Goal: Task Accomplishment & Management: Manage account settings

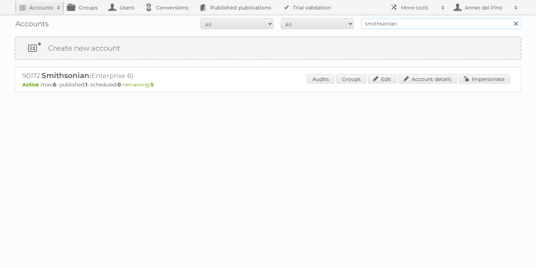
click at [400, 23] on input "smithsonian" at bounding box center [441, 23] width 160 height 11
paste input "joseph@anglo-nordic.com"
type input "joseph@anglo-nordic.com"
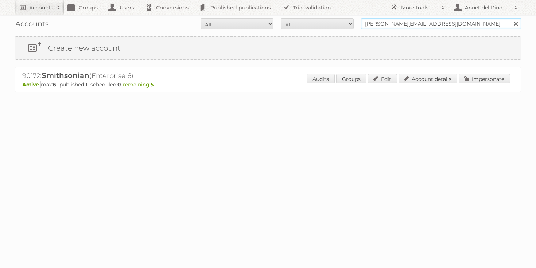
click at [510, 18] on input "Search" at bounding box center [515, 23] width 11 height 11
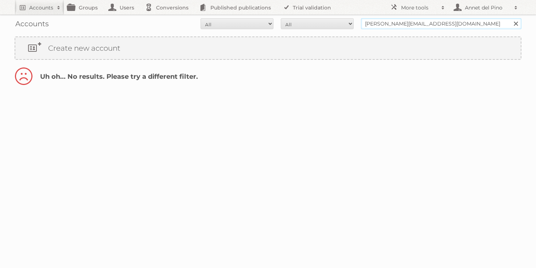
drag, startPoint x: 383, startPoint y: 25, endPoint x: 351, endPoint y: 24, distance: 31.7
click at [351, 24] on form "All Active Expired Pending All Paid Trials Self service joseph@anglo-nordic.com…" at bounding box center [268, 23] width 506 height 11
type input "@anglo-nordic.com"
click at [510, 18] on input "Search" at bounding box center [515, 23] width 11 height 11
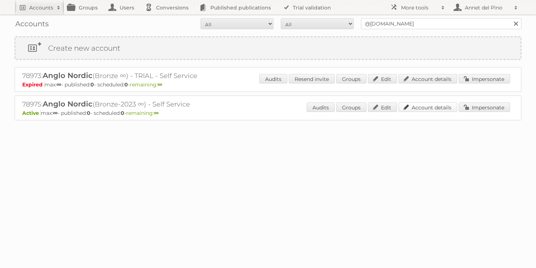
click at [417, 108] on link "Account details" at bounding box center [427, 106] width 59 height 9
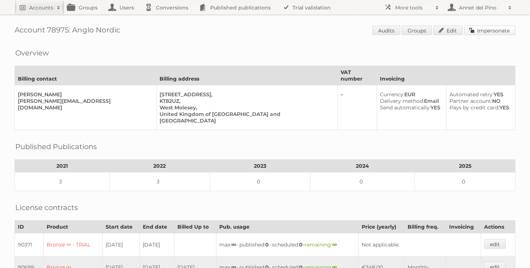
click at [505, 28] on link "Impersonate" at bounding box center [489, 30] width 51 height 9
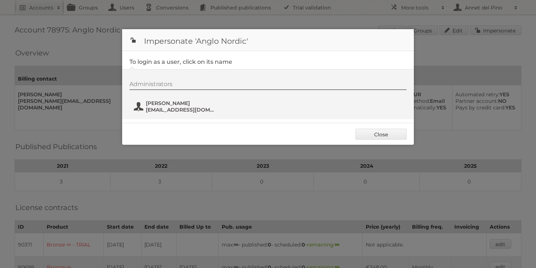
click at [159, 111] on span "charlotte@anglo-nordic.com" at bounding box center [181, 109] width 71 height 7
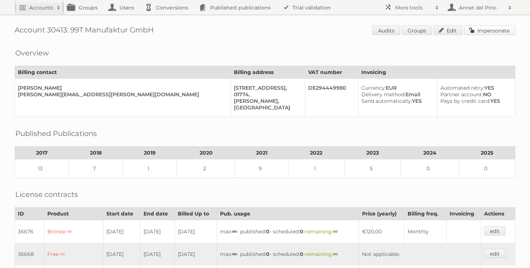
click at [489, 31] on link "Impersonate" at bounding box center [489, 30] width 51 height 9
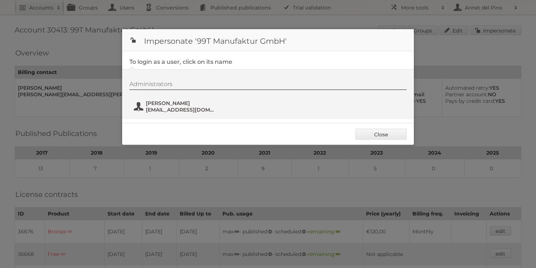
click at [146, 109] on span "info@kanuk.de" at bounding box center [181, 109] width 71 height 7
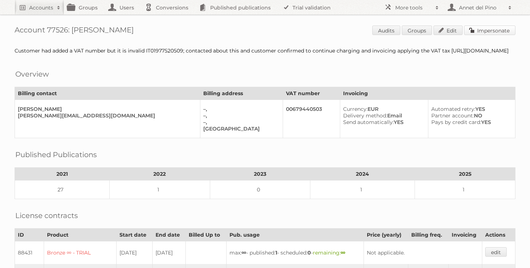
click at [493, 28] on link "Impersonate" at bounding box center [489, 30] width 51 height 9
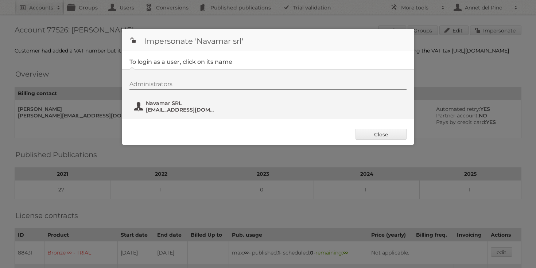
click at [151, 109] on span "fatturazione@navamar.it" at bounding box center [181, 109] width 71 height 7
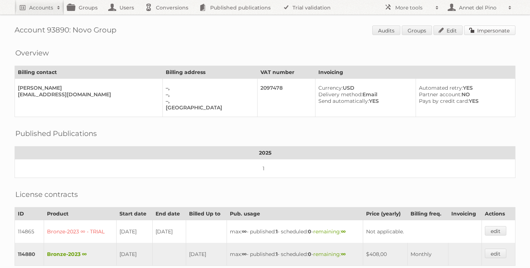
click at [499, 32] on link "Impersonate" at bounding box center [489, 30] width 51 height 9
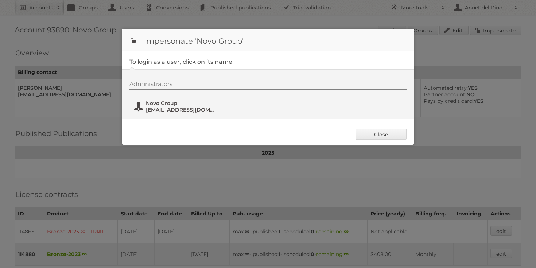
click at [175, 110] on span "[EMAIL_ADDRESS][DOMAIN_NAME]" at bounding box center [181, 109] width 71 height 7
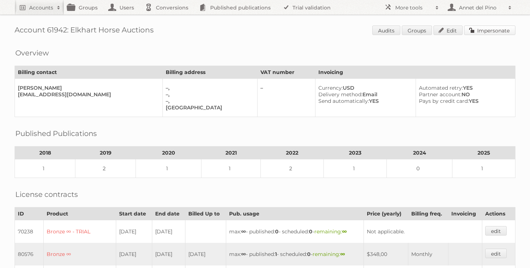
click at [501, 30] on link "Impersonate" at bounding box center [489, 30] width 51 height 9
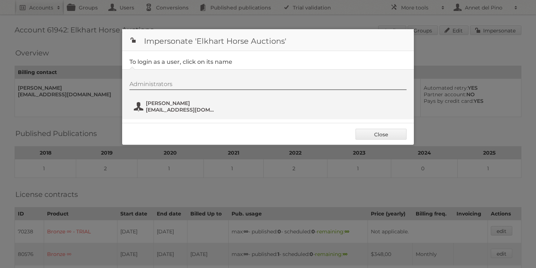
click at [181, 109] on span "elkharthorseauctions@gmail.com" at bounding box center [181, 109] width 71 height 7
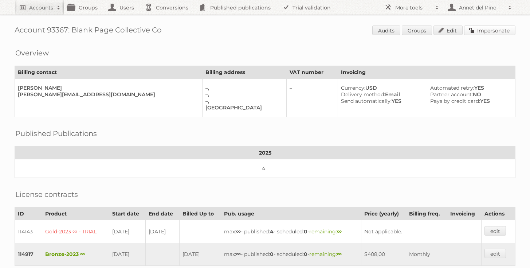
click at [506, 27] on link "Impersonate" at bounding box center [489, 30] width 51 height 9
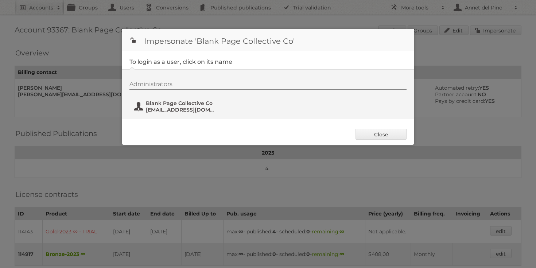
click at [181, 109] on span "marketing@blankpagecollective.co" at bounding box center [181, 109] width 71 height 7
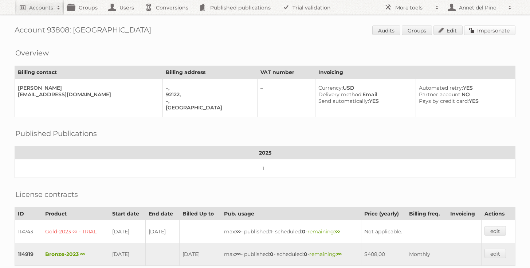
click at [493, 31] on link "Impersonate" at bounding box center [489, 30] width 51 height 9
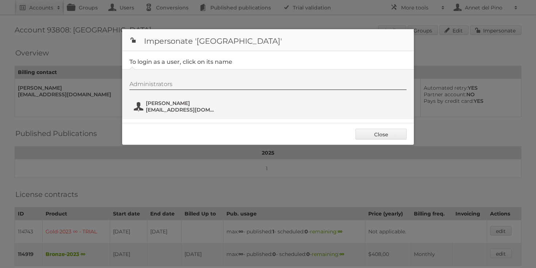
click at [155, 106] on span "bfair@health.ucsd.edu" at bounding box center [181, 109] width 71 height 7
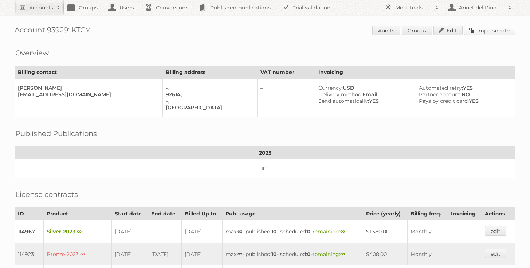
click at [489, 31] on link "Impersonate" at bounding box center [489, 30] width 51 height 9
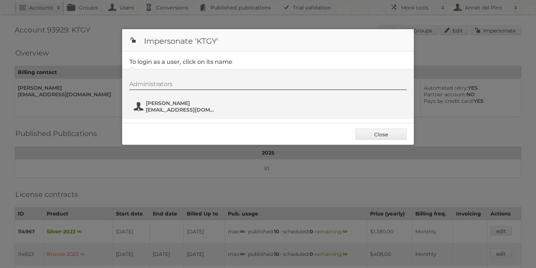
click at [173, 101] on span "[PERSON_NAME]" at bounding box center [181, 103] width 71 height 7
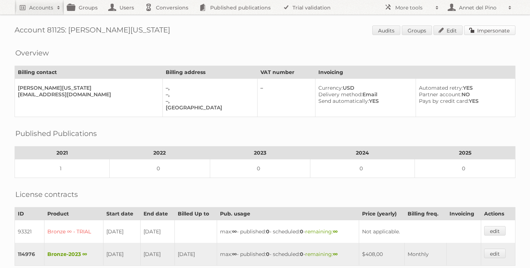
click at [508, 32] on link "Impersonate" at bounding box center [489, 30] width 51 height 9
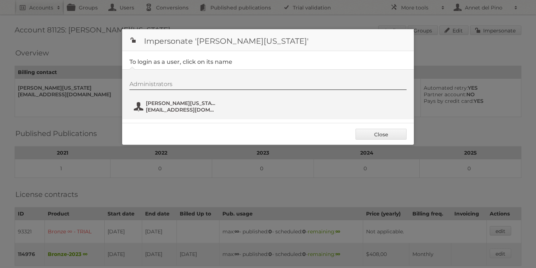
click at [192, 108] on span "finance@dallasweekly.com" at bounding box center [181, 109] width 71 height 7
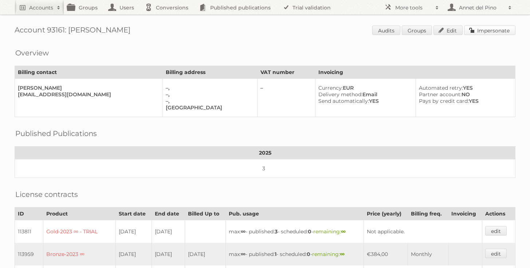
click at [493, 31] on link "Impersonate" at bounding box center [489, 30] width 51 height 9
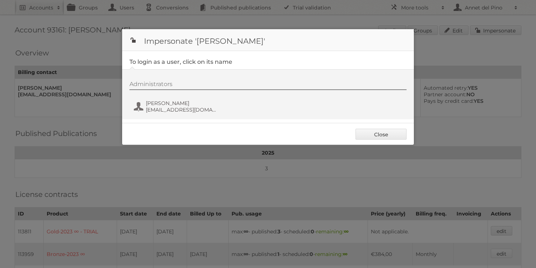
click at [176, 98] on div "Administrators Oleh Hvozdetskyi oleh.hvozdetskyi@edgevana.com" at bounding box center [271, 98] width 284 height 35
click at [175, 101] on span "[PERSON_NAME]" at bounding box center [181, 103] width 71 height 7
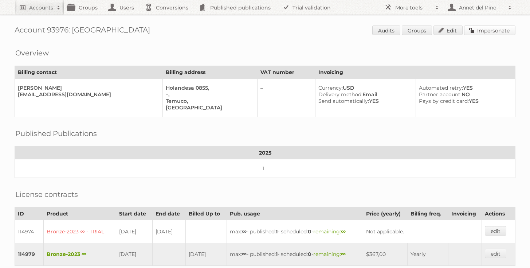
click at [500, 33] on link "Impersonate" at bounding box center [489, 30] width 51 height 9
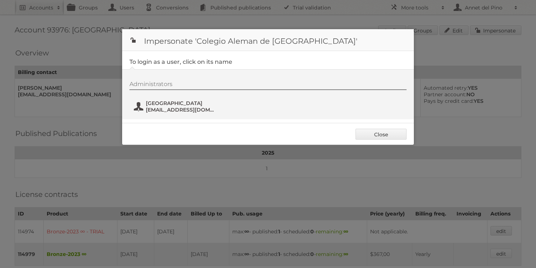
click at [152, 109] on span "revista@dstemuco.cl" at bounding box center [181, 109] width 71 height 7
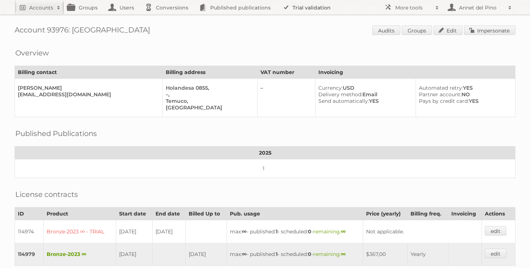
click at [295, 6] on link "Trial validation" at bounding box center [308, 7] width 60 height 15
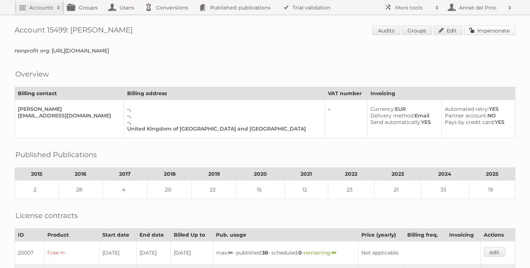
click at [479, 30] on link "Impersonate" at bounding box center [489, 30] width 51 height 9
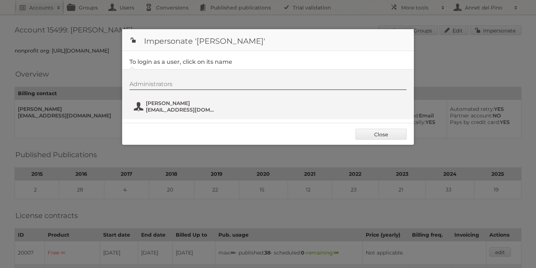
click at [149, 103] on span "[PERSON_NAME]" at bounding box center [181, 103] width 71 height 7
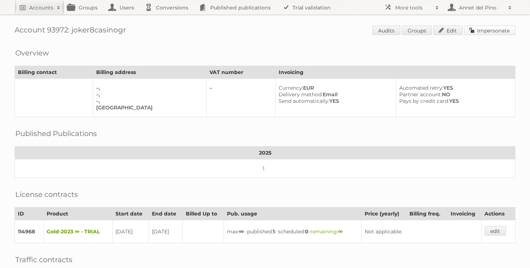
click at [505, 31] on link "Impersonate" at bounding box center [489, 30] width 51 height 9
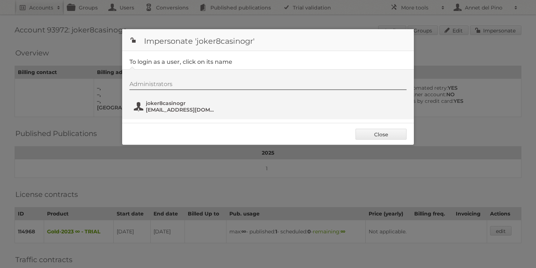
click at [169, 111] on span "dazzlereelc@tiffincrane.com" at bounding box center [181, 109] width 71 height 7
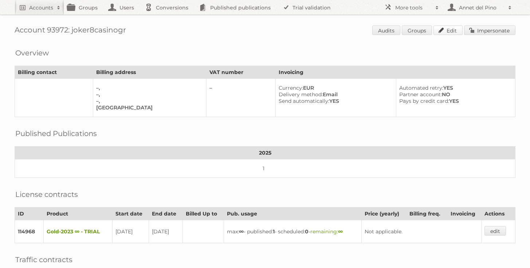
click at [447, 33] on link "Edit" at bounding box center [448, 30] width 29 height 9
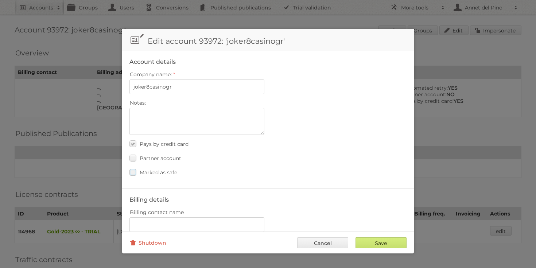
click at [167, 169] on span "Marked as safe" at bounding box center [159, 172] width 38 height 7
click at [0, 0] on input "Marked as safe" at bounding box center [0, 0] width 0 height 0
click at [376, 244] on input "Save" at bounding box center [380, 242] width 51 height 11
type input "..."
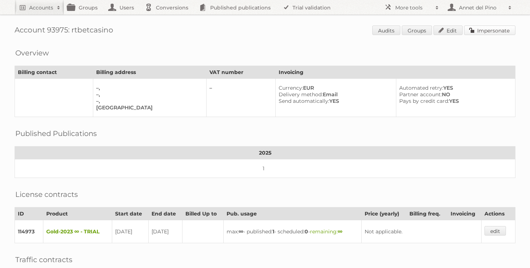
click at [489, 28] on link "Impersonate" at bounding box center [489, 30] width 51 height 9
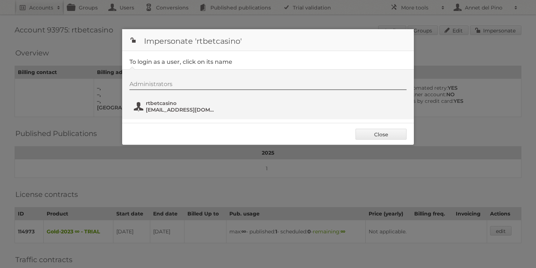
click at [196, 107] on span "dazzlereelb@tiffincrane.com" at bounding box center [181, 109] width 71 height 7
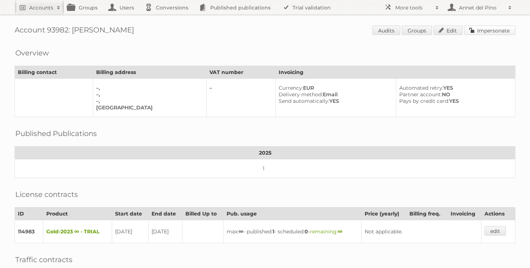
click at [498, 29] on link "Impersonate" at bounding box center [489, 30] width 51 height 9
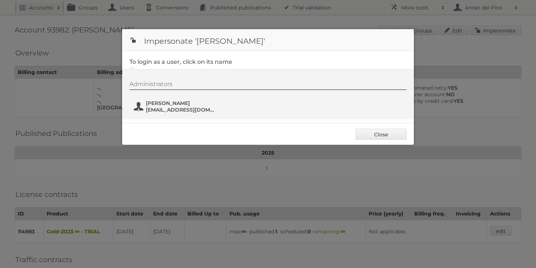
click at [169, 105] on span "Artsemi Nekhai" at bounding box center [181, 103] width 71 height 7
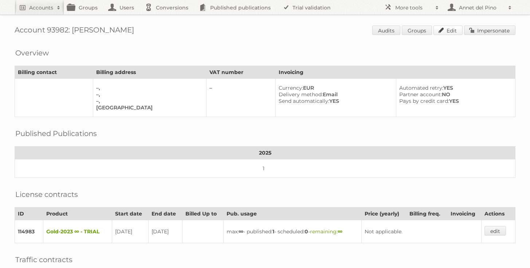
click at [456, 27] on link "Edit" at bounding box center [448, 30] width 29 height 9
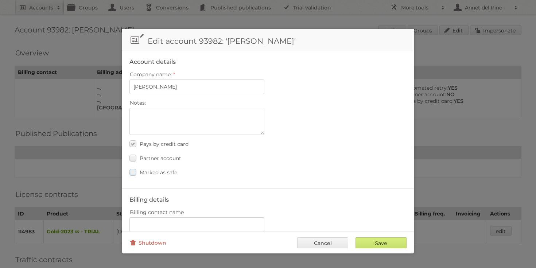
click at [139, 168] on label "Marked as safe" at bounding box center [153, 172] width 48 height 11
click at [0, 0] on input "Marked as safe" at bounding box center [0, 0] width 0 height 0
click at [392, 248] on div "Save Cancel Shutdown" at bounding box center [267, 242] width 291 height 22
click at [390, 239] on input "Save" at bounding box center [380, 242] width 51 height 11
type input "..."
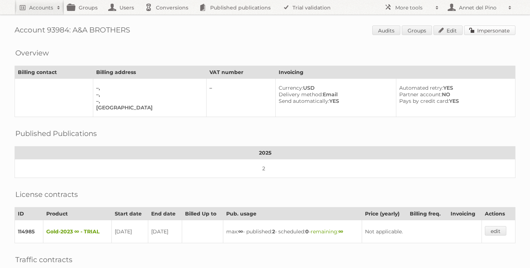
click at [490, 28] on link "Impersonate" at bounding box center [489, 30] width 51 height 9
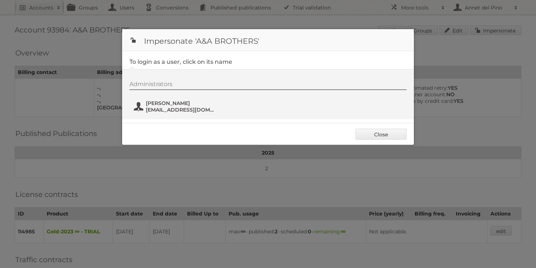
click at [171, 102] on span "[PERSON_NAME]" at bounding box center [181, 103] width 71 height 7
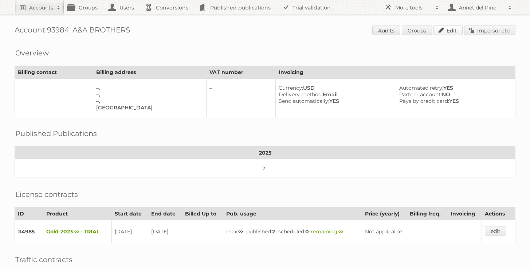
click at [448, 28] on link "Edit" at bounding box center [448, 30] width 29 height 9
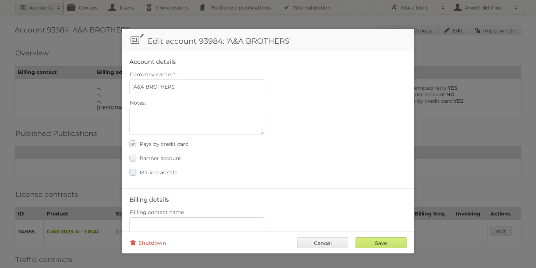
click at [163, 174] on span "Marked as safe" at bounding box center [159, 172] width 38 height 7
click at [0, 0] on input "Marked as safe" at bounding box center [0, 0] width 0 height 0
click at [392, 240] on input "Save" at bounding box center [380, 242] width 51 height 11
type input "..."
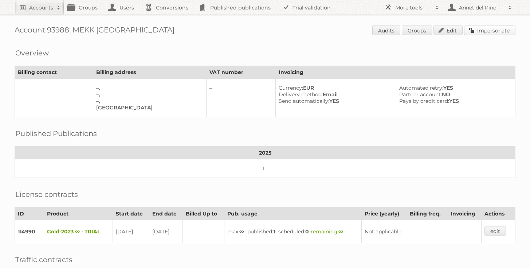
click at [481, 34] on link "Impersonate" at bounding box center [489, 30] width 51 height 9
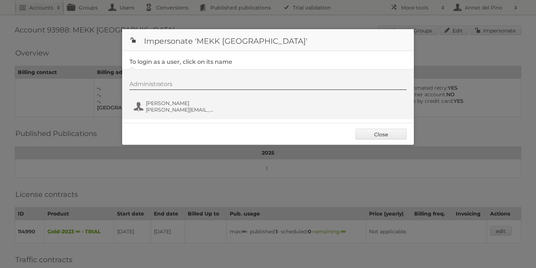
click at [201, 98] on div "Administrators Cecilie Hagelin Nybø cecilie@mekk.no" at bounding box center [271, 98] width 284 height 35
click at [183, 107] on span "cecilie@mekk.no" at bounding box center [181, 109] width 71 height 7
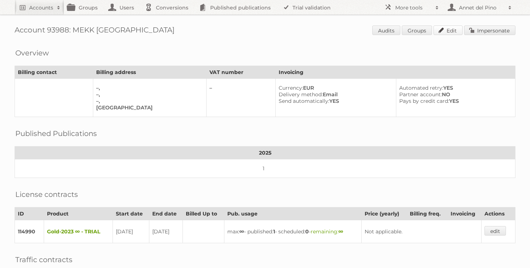
click at [445, 29] on link "Edit" at bounding box center [448, 30] width 29 height 9
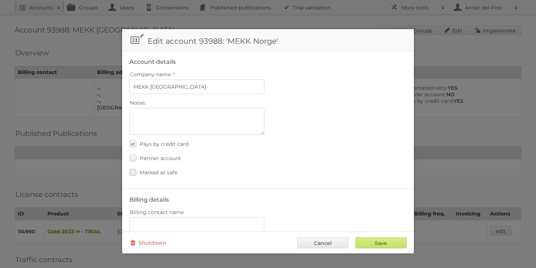
click at [170, 175] on label "Marked as safe" at bounding box center [153, 172] width 48 height 11
click at [0, 0] on input "Marked as safe" at bounding box center [0, 0] width 0 height 0
click at [379, 244] on input "Save" at bounding box center [380, 242] width 51 height 11
type input "..."
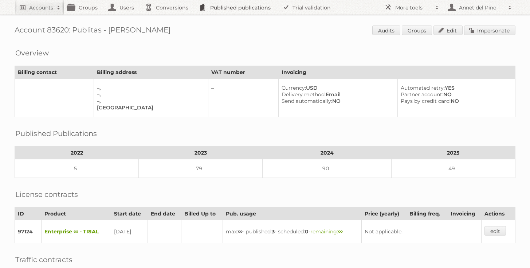
click at [223, 6] on link "Published publications" at bounding box center [237, 7] width 82 height 15
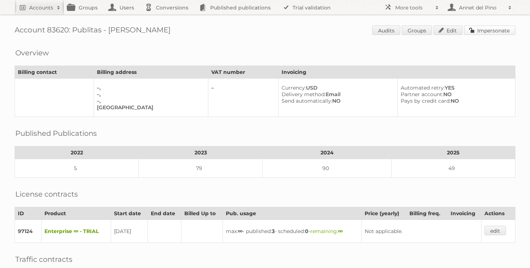
click at [503, 32] on link "Impersonate" at bounding box center [489, 30] width 51 height 9
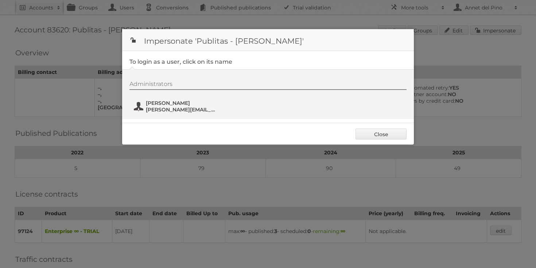
click at [166, 107] on span "[PERSON_NAME][EMAIL_ADDRESS][DOMAIN_NAME]" at bounding box center [181, 109] width 71 height 7
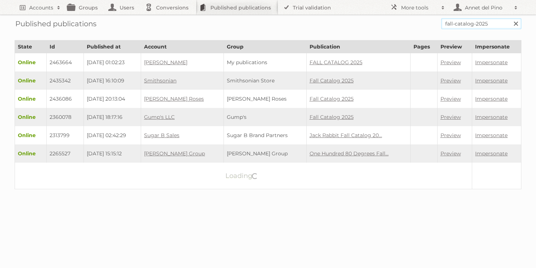
click at [492, 27] on input "fall-catalog-2025" at bounding box center [481, 23] width 80 height 11
paste input "[URL][DOMAIN_NAME]"
drag, startPoint x: 487, startPoint y: 24, endPoint x: 443, endPoint y: 25, distance: 43.7
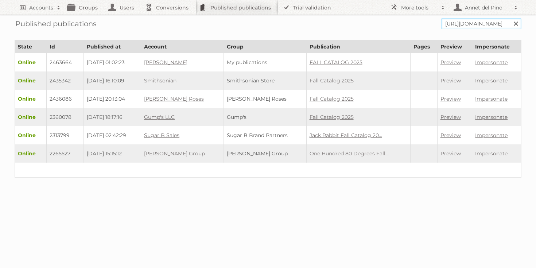
click at [443, 26] on input "https://view.publitas.com/alsuper-/durango/" at bounding box center [481, 23] width 80 height 11
type input "[GEOGRAPHIC_DATA]"
click at [510, 18] on input "Search" at bounding box center [515, 23] width 11 height 11
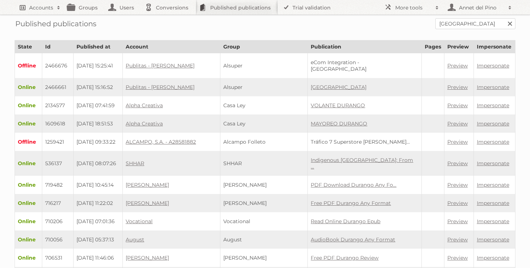
click at [30, 10] on h2 "Accounts" at bounding box center [41, 7] width 24 height 7
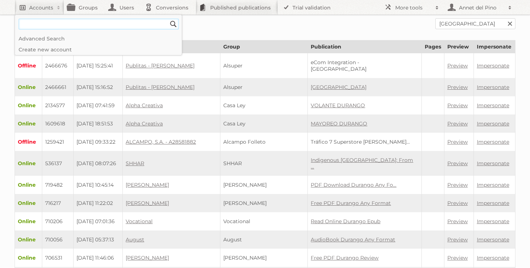
paste input"] "[PERSON_NAME][EMAIL_ADDRESS][DOMAIN_NAME]"
type input"] "[PERSON_NAME][EMAIL_ADDRESS][DOMAIN_NAME]"
click at [168, 19] on input "Search" at bounding box center [173, 24] width 11 height 11
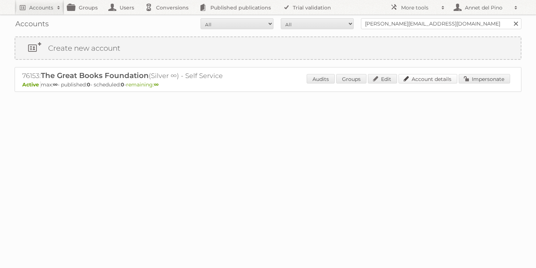
click at [417, 78] on link "Account details" at bounding box center [427, 78] width 59 height 9
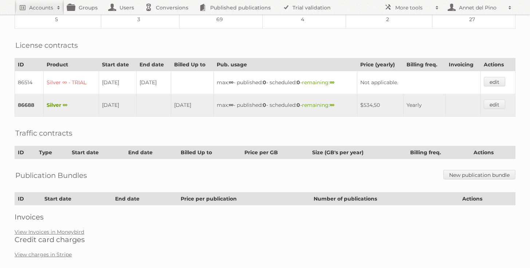
scroll to position [176, 0]
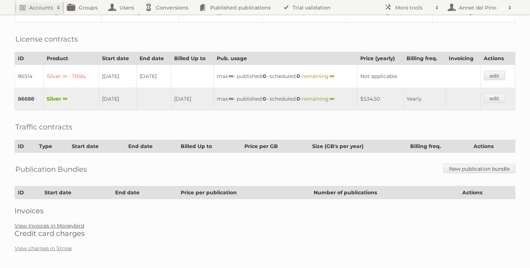
click at [52, 222] on link "View Invoices in Moneybird" at bounding box center [50, 225] width 70 height 7
click at [51, 223] on link "View Invoices in Moneybird" at bounding box center [50, 225] width 70 height 7
